Goal: Use online tool/utility: Utilize a website feature to perform a specific function

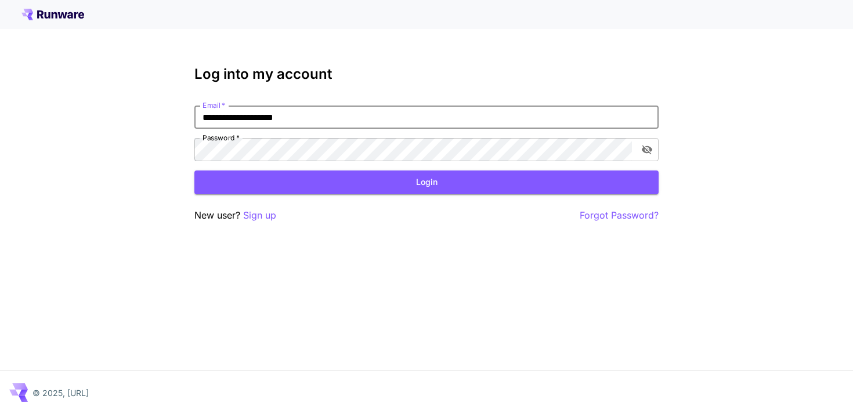
type input "**********"
click button "Login" at bounding box center [426, 183] width 464 height 24
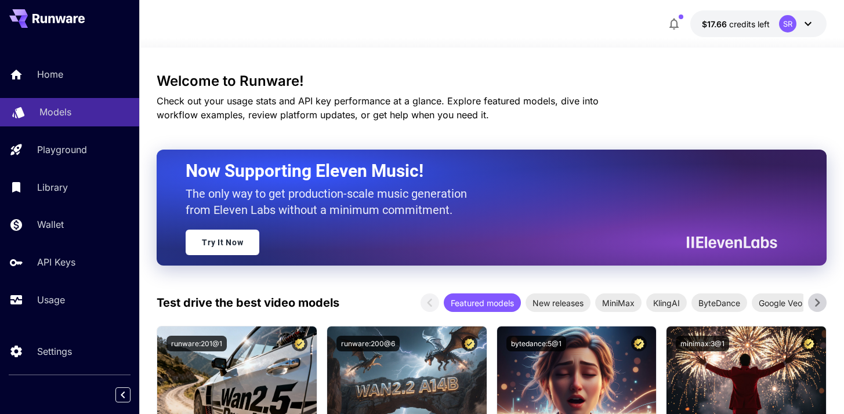
click at [81, 113] on div "Models" at bounding box center [84, 112] width 91 height 14
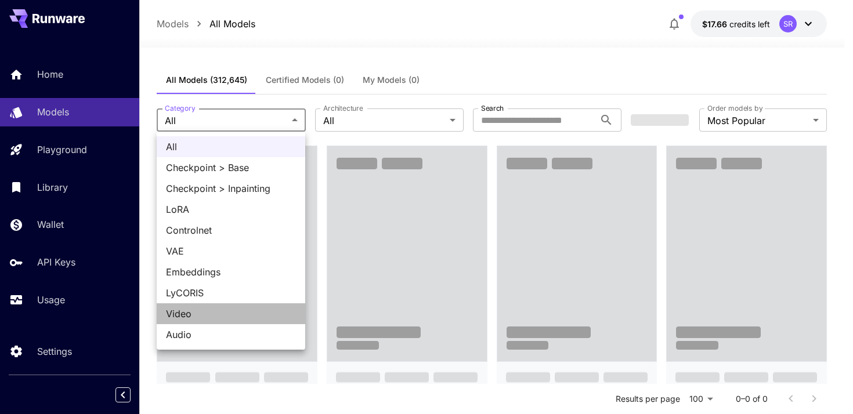
click at [175, 318] on span "Video" at bounding box center [231, 314] width 130 height 14
type input "*****"
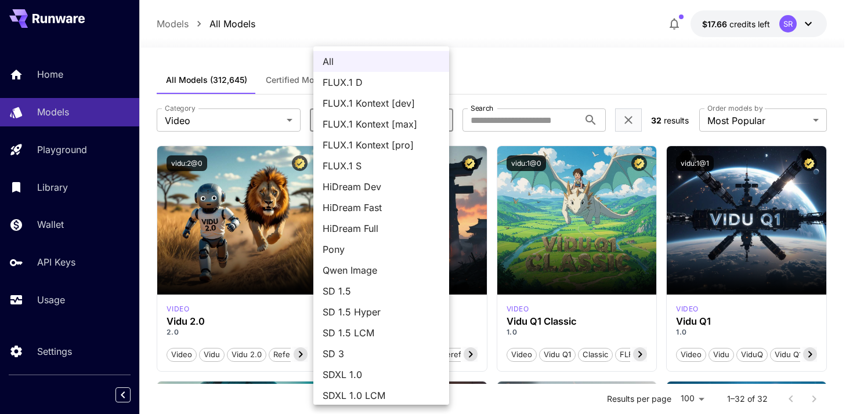
click at [289, 47] on div at bounding box center [426, 207] width 853 height 414
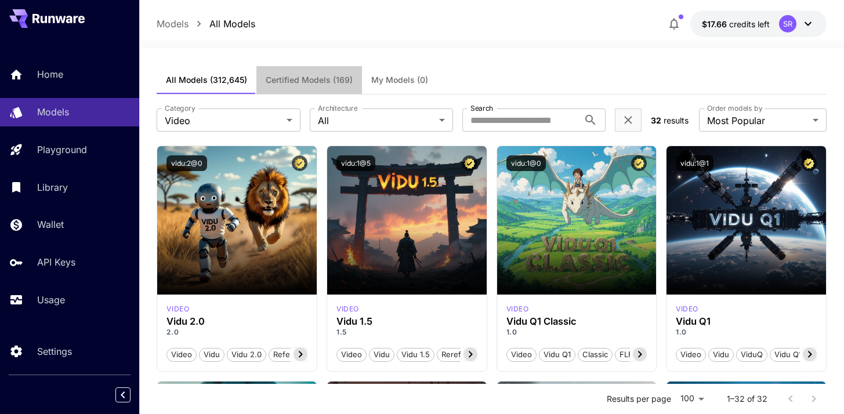
click at [347, 80] on span "Certified Models (169)" at bounding box center [309, 80] width 87 height 10
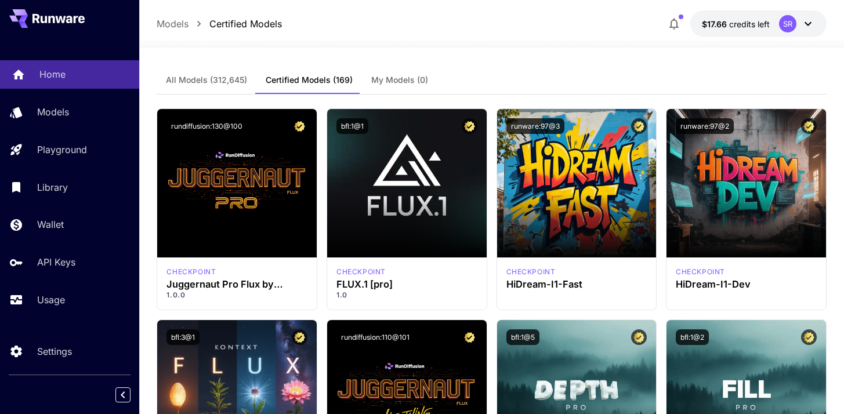
click at [94, 78] on div "Home" at bounding box center [84, 74] width 91 height 14
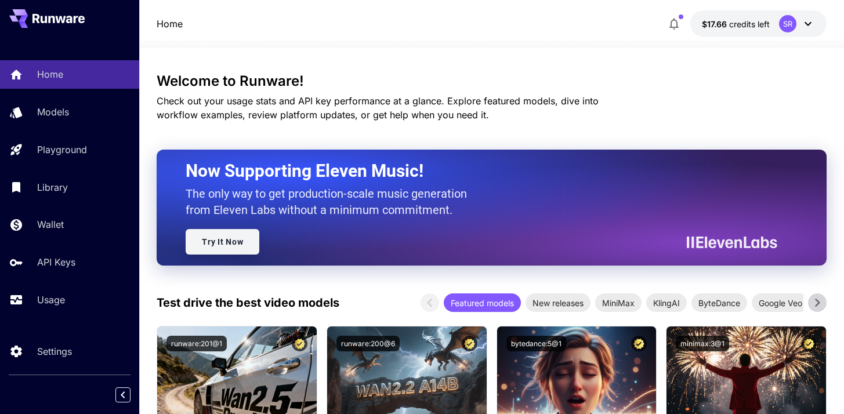
click at [222, 245] on link "Try It Now" at bounding box center [223, 242] width 74 height 26
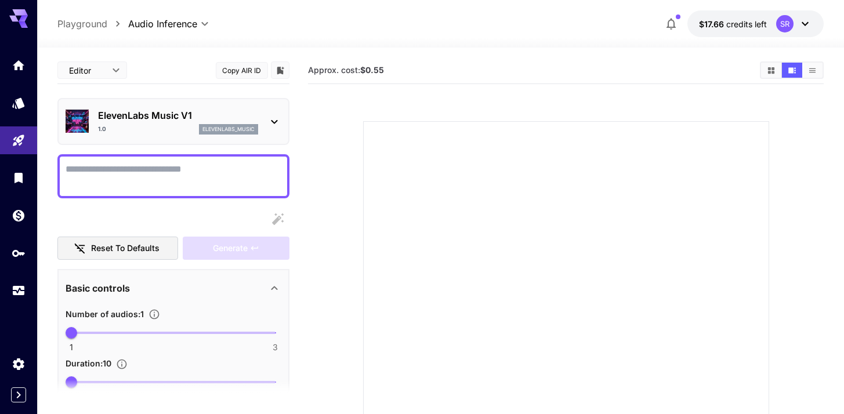
click at [172, 129] on div "1.0 elevenlabs_music" at bounding box center [178, 129] width 160 height 10
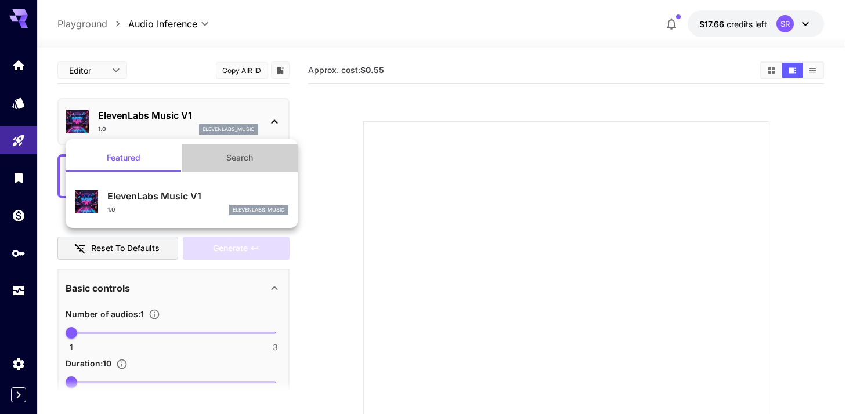
click at [231, 155] on button "Search" at bounding box center [240, 158] width 116 height 28
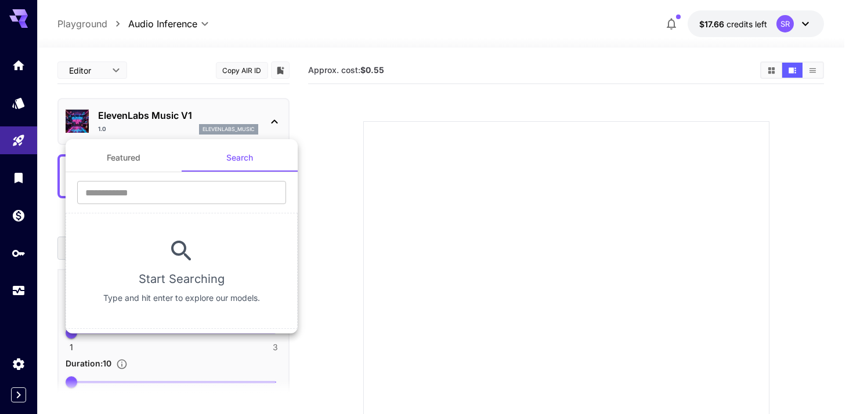
click at [149, 125] on div at bounding box center [426, 207] width 853 height 414
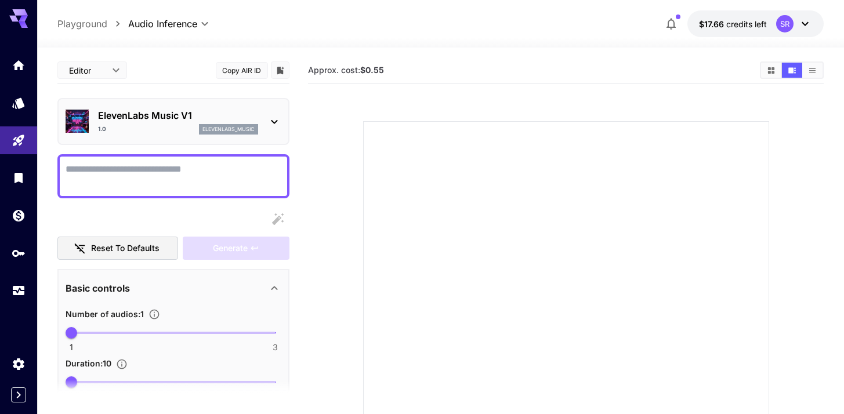
click at [165, 129] on div "1.0 elevenlabs_music" at bounding box center [178, 129] width 160 height 10
